Goal: Task Accomplishment & Management: Use online tool/utility

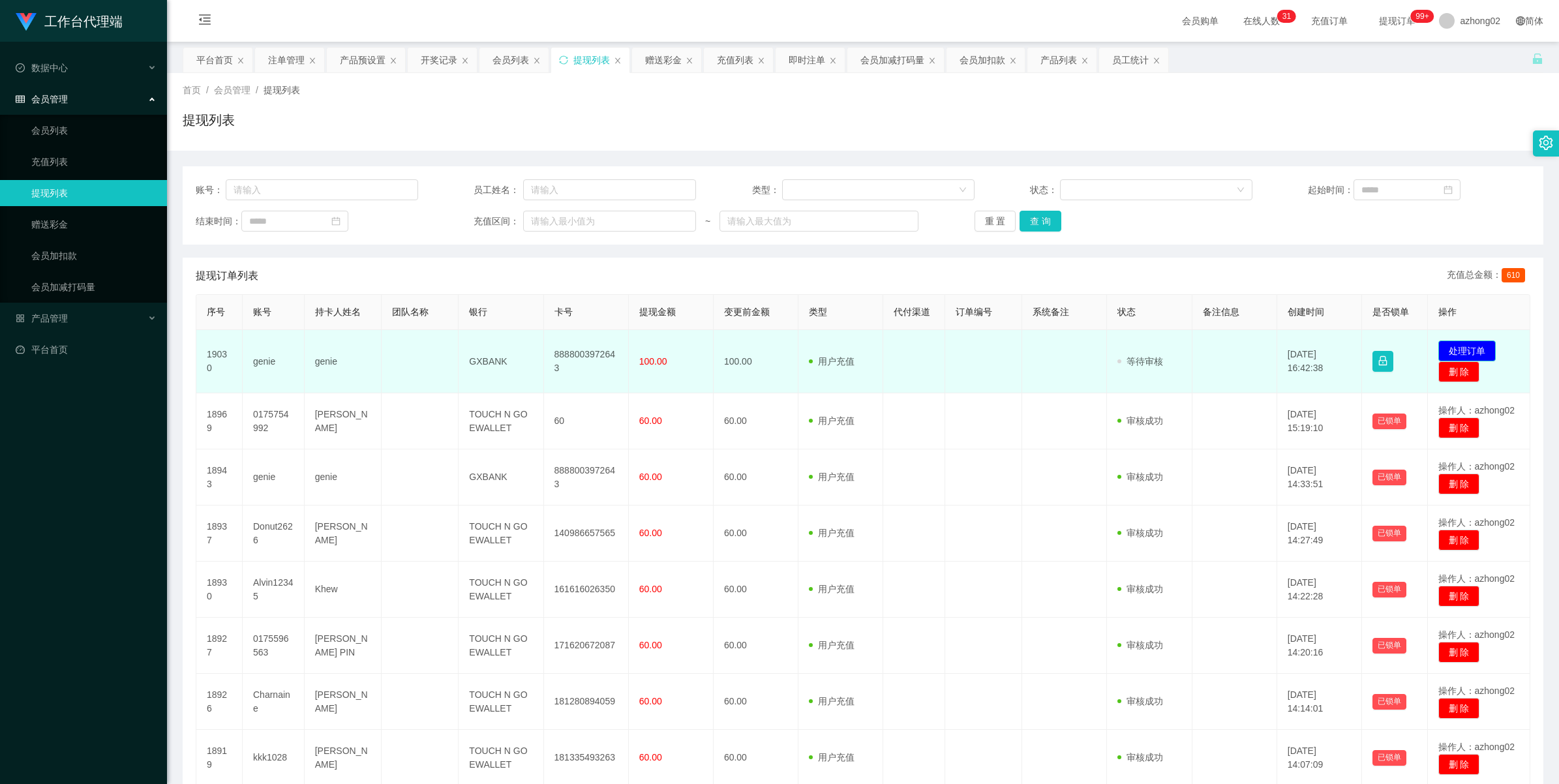
click at [1447, 348] on button "处理订单" at bounding box center [1467, 351] width 57 height 21
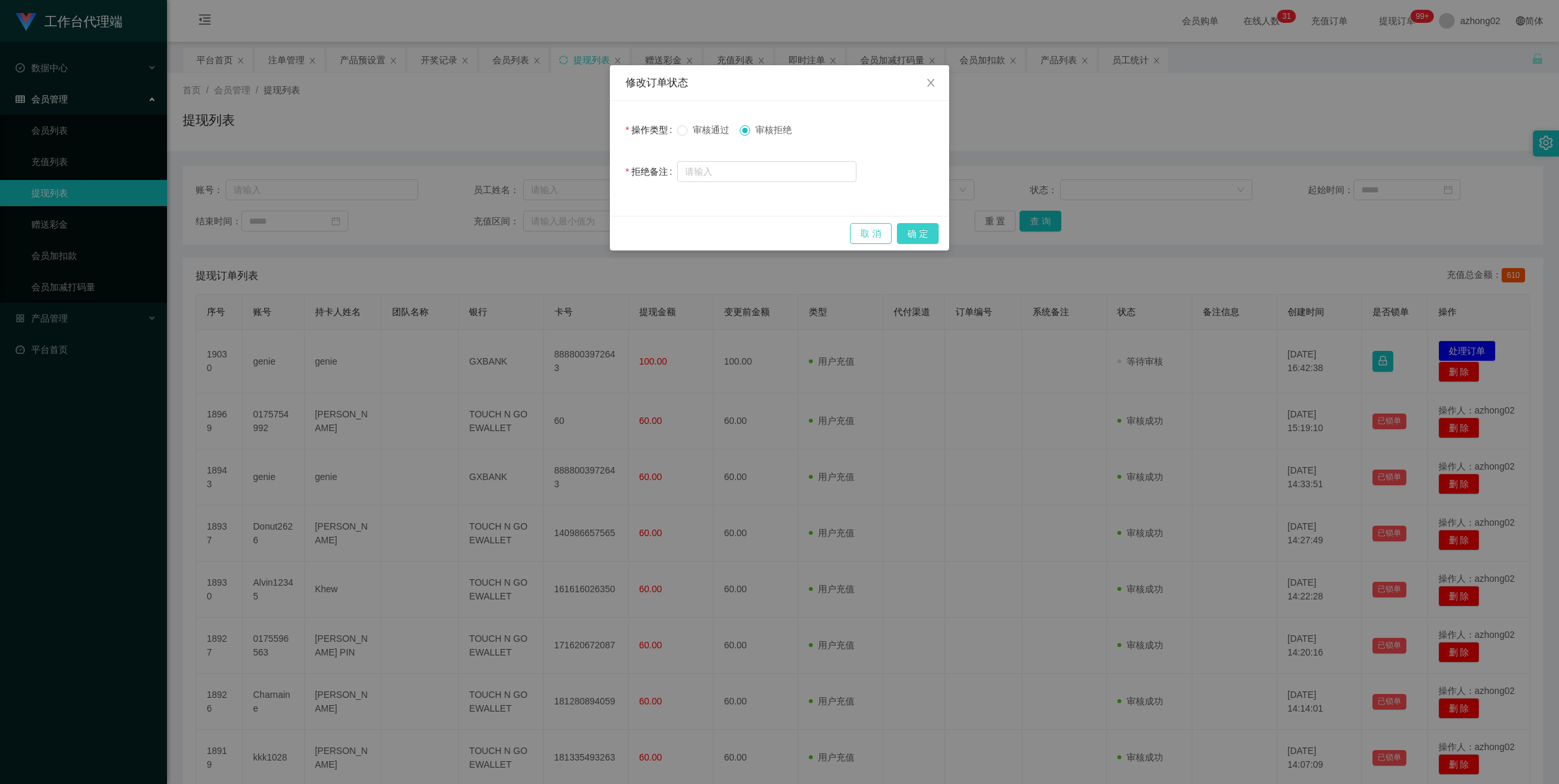
drag, startPoint x: 922, startPoint y: 231, endPoint x: 881, endPoint y: 230, distance: 41.0
click at [922, 231] on button "确 定" at bounding box center [917, 234] width 42 height 21
